Goal: Task Accomplishment & Management: Complete application form

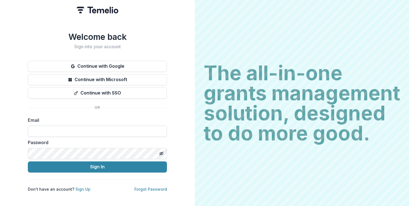
click at [54, 128] on input at bounding box center [97, 130] width 139 height 11
type input "**********"
click at [160, 152] on icon "Toggle password visibility" at bounding box center [161, 153] width 3 height 2
click at [182, 160] on div "**********" at bounding box center [97, 103] width 195 height 206
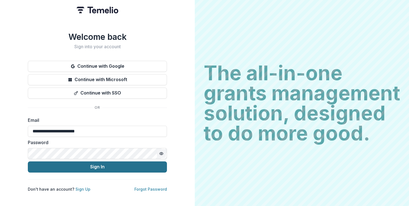
click at [140, 165] on button "Sign In" at bounding box center [97, 166] width 139 height 11
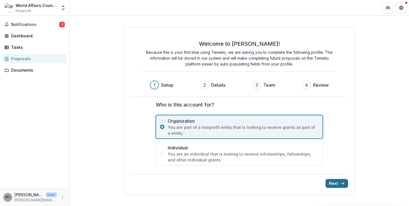
click at [333, 184] on button "Next" at bounding box center [336, 183] width 23 height 9
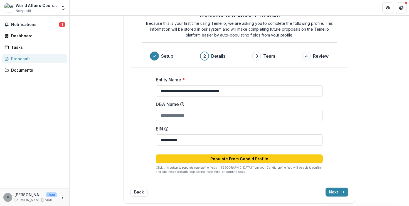
scroll to position [24, 0]
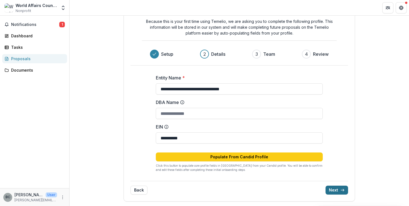
click at [334, 189] on button "Next" at bounding box center [336, 189] width 23 height 9
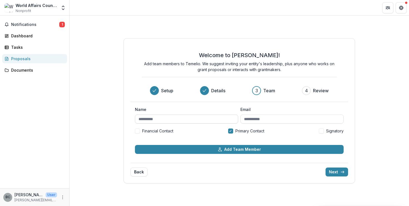
click at [153, 118] on input "Name" at bounding box center [186, 118] width 103 height 9
type input "*****"
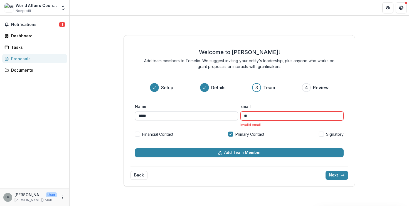
type input "*"
click at [157, 116] on input "*****" at bounding box center [186, 115] width 103 height 9
type input "**********"
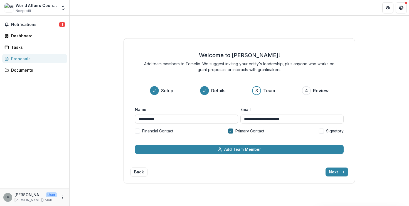
type input "**********"
drag, startPoint x: 230, startPoint y: 130, endPoint x: 209, endPoint y: 133, distance: 21.2
click at [229, 130] on icon at bounding box center [230, 131] width 3 height 2
click at [137, 130] on span at bounding box center [137, 130] width 5 height 5
click at [335, 171] on button "Next" at bounding box center [336, 171] width 23 height 9
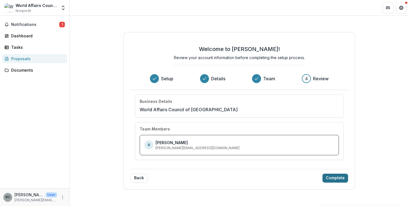
click at [335, 178] on button "Complete" at bounding box center [335, 177] width 26 height 9
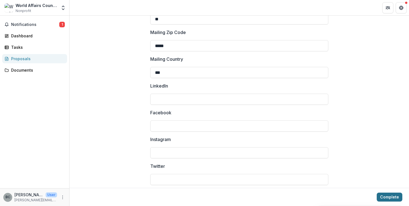
scroll to position [691, 0]
click at [387, 195] on button "Complete" at bounding box center [390, 196] width 26 height 9
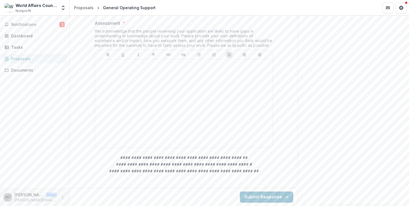
scroll to position [198, 0]
click at [100, 68] on p at bounding box center [183, 64] width 173 height 6
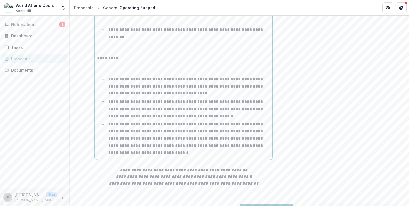
drag, startPoint x: 105, startPoint y: 117, endPoint x: 118, endPoint y: 116, distance: 13.1
click at [105, 73] on p at bounding box center [183, 67] width 173 height 12
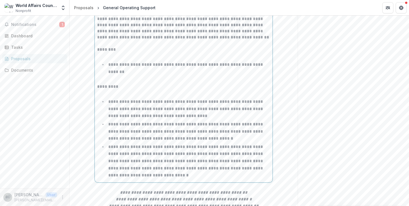
scroll to position [212, 0]
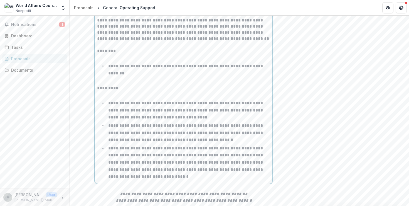
click at [129, 75] on p "**********" at bounding box center [186, 69] width 156 height 11
drag, startPoint x: 248, startPoint y: 158, endPoint x: 251, endPoint y: 158, distance: 3.3
click at [248, 119] on p "**********" at bounding box center [186, 110] width 156 height 18
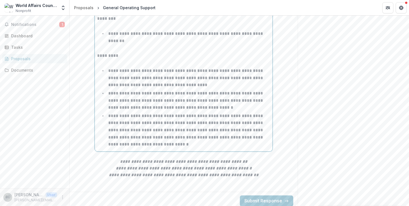
scroll to position [298, 0]
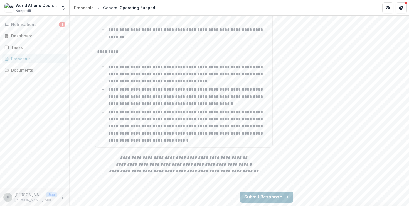
click at [266, 195] on button "Submit Response" at bounding box center [266, 196] width 53 height 11
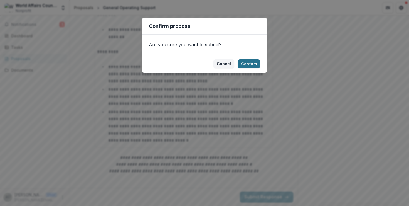
click at [250, 64] on button "Confirm" at bounding box center [248, 63] width 23 height 9
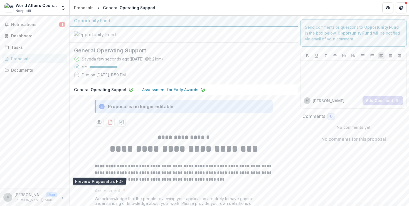
scroll to position [0, 0]
click at [39, 23] on span "Notifications" at bounding box center [35, 24] width 48 height 5
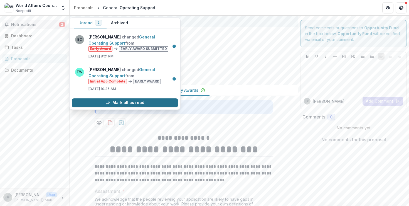
click at [133, 102] on button "Mark all as read" at bounding box center [125, 102] width 106 height 9
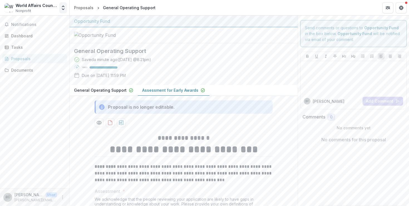
click at [63, 9] on polyline "Open entity switcher" at bounding box center [63, 9] width 2 height 1
click at [179, 43] on div at bounding box center [184, 35] width 228 height 16
click at [21, 36] on div "Dashboard" at bounding box center [36, 36] width 51 height 6
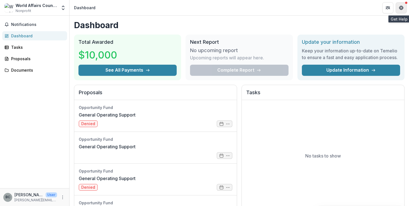
click at [400, 7] on icon "Get Help" at bounding box center [401, 8] width 4 height 4
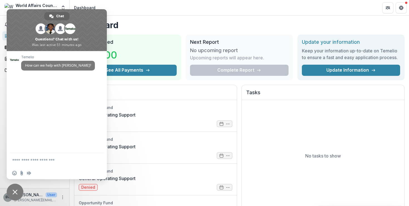
click at [186, 11] on header "Dashboard" at bounding box center [239, 7] width 339 height 15
click at [12, 191] on span "Close chat" at bounding box center [15, 191] width 17 height 17
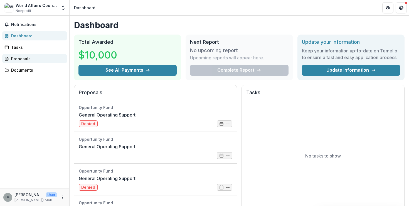
click at [23, 59] on div "Proposals" at bounding box center [36, 59] width 51 height 6
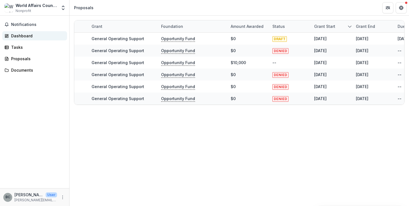
click at [17, 37] on div "Dashboard" at bounding box center [36, 36] width 51 height 6
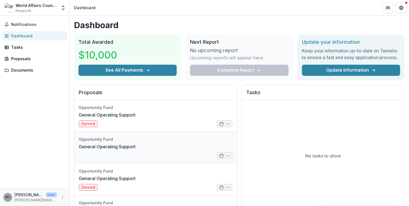
click at [135, 145] on link "General Operating Support" at bounding box center [107, 146] width 57 height 7
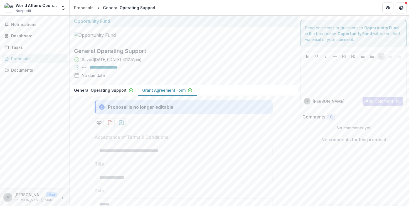
click at [153, 93] on p "Grant Agreement Form" at bounding box center [163, 90] width 43 height 6
click at [102, 93] on p "General Operating Support" at bounding box center [100, 90] width 53 height 6
click at [159, 93] on p "Grant Agreement Form" at bounding box center [163, 90] width 43 height 6
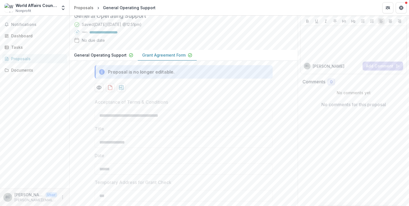
scroll to position [36, 0]
click at [99, 90] on icon "Preview e8ba70a2-a593-461a-b12f-d9bb66cd9869-1.pdf" at bounding box center [99, 87] width 6 height 6
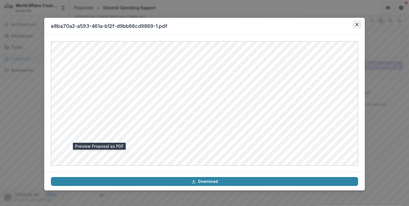
click at [356, 24] on icon "Close" at bounding box center [356, 24] width 3 height 3
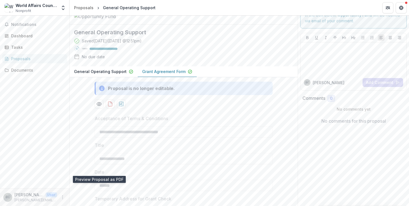
scroll to position [0, 0]
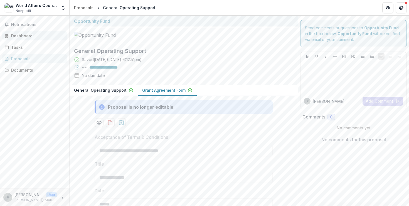
click at [24, 36] on div "Dashboard" at bounding box center [36, 36] width 51 height 6
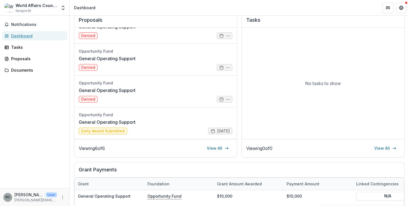
scroll to position [76, 0]
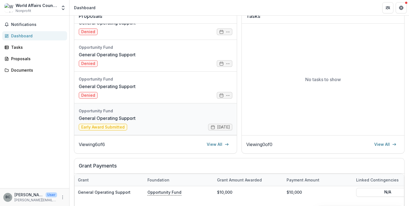
click at [135, 118] on link "General Operating Support" at bounding box center [107, 118] width 57 height 7
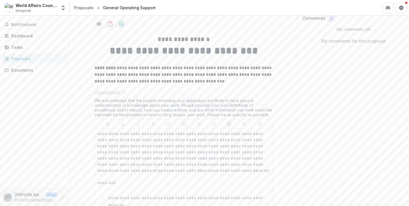
scroll to position [99, 0]
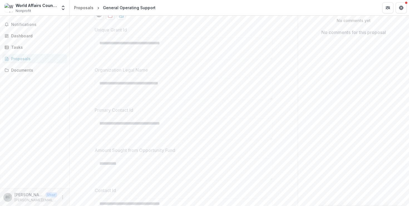
scroll to position [0, 0]
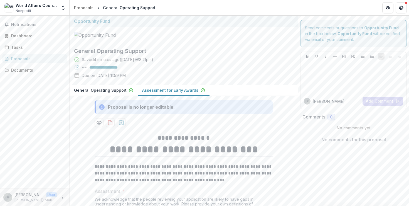
click at [160, 93] on p "Assessment for Early Awards" at bounding box center [170, 90] width 56 height 6
click at [63, 9] on icon "Open entity switcher" at bounding box center [63, 8] width 6 height 6
click at [52, 31] on link "Settings" at bounding box center [34, 30] width 67 height 9
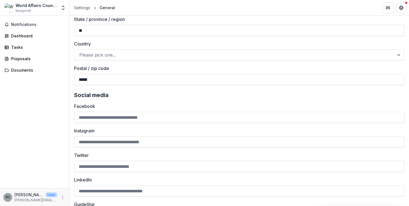
scroll to position [773, 0]
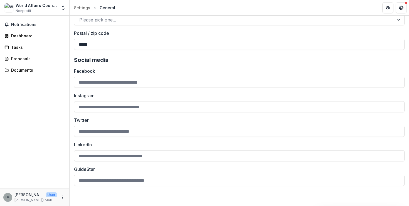
click at [41, 112] on div "Notifications Dashboard Tasks Proposals Documents" at bounding box center [34, 102] width 69 height 172
click at [82, 6] on div "Settings" at bounding box center [82, 8] width 16 height 6
click at [81, 7] on div "Settings" at bounding box center [82, 8] width 16 height 6
click at [24, 35] on div "Dashboard" at bounding box center [36, 36] width 51 height 6
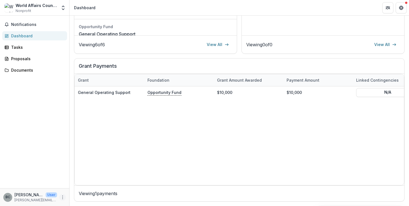
click at [64, 197] on icon "More" at bounding box center [62, 197] width 4 height 4
click at [86, 196] on button "Logout" at bounding box center [100, 194] width 60 height 9
